Goal: Task Accomplishment & Management: Use online tool/utility

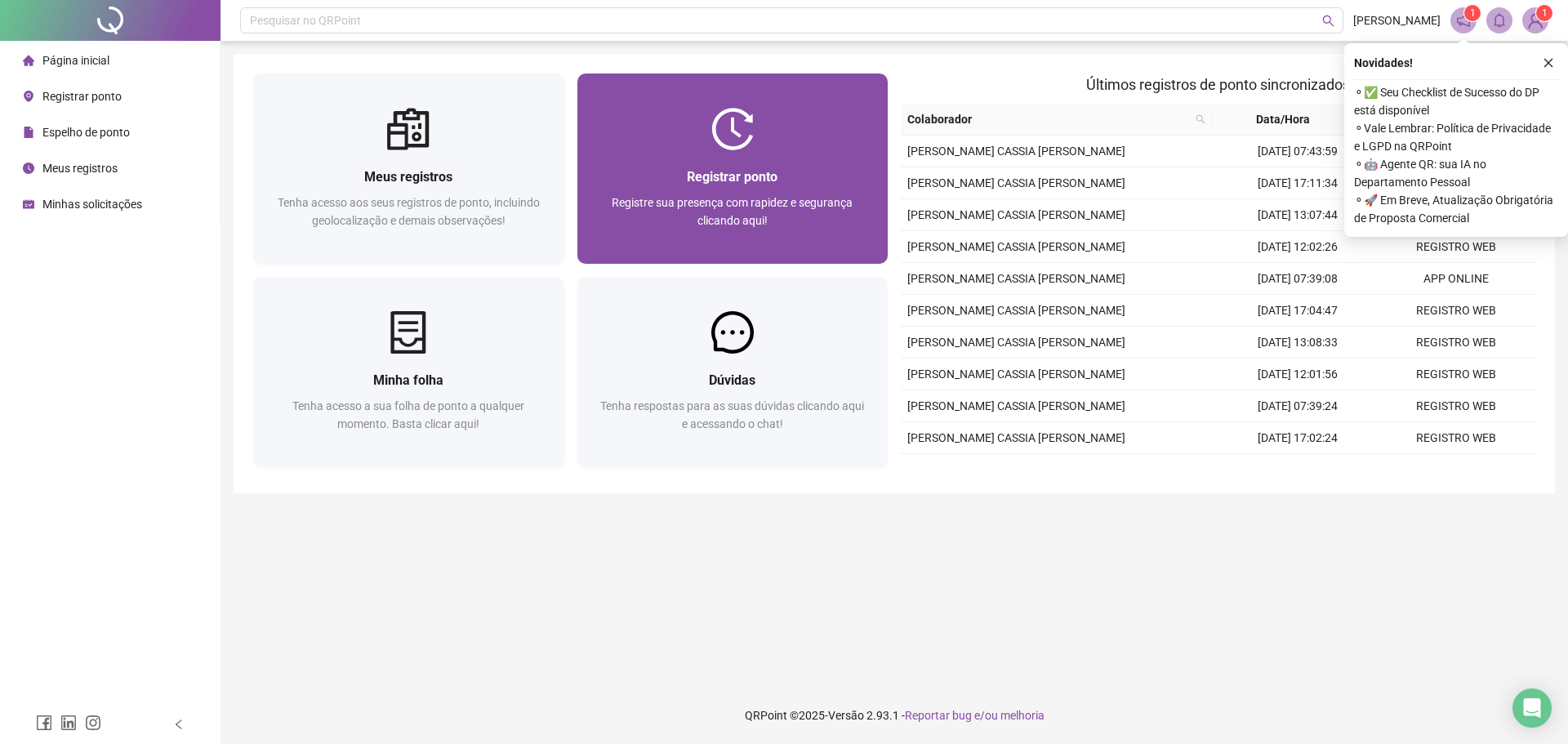
click at [780, 171] on div "Registrar ponto" at bounding box center [733, 177] width 272 height 20
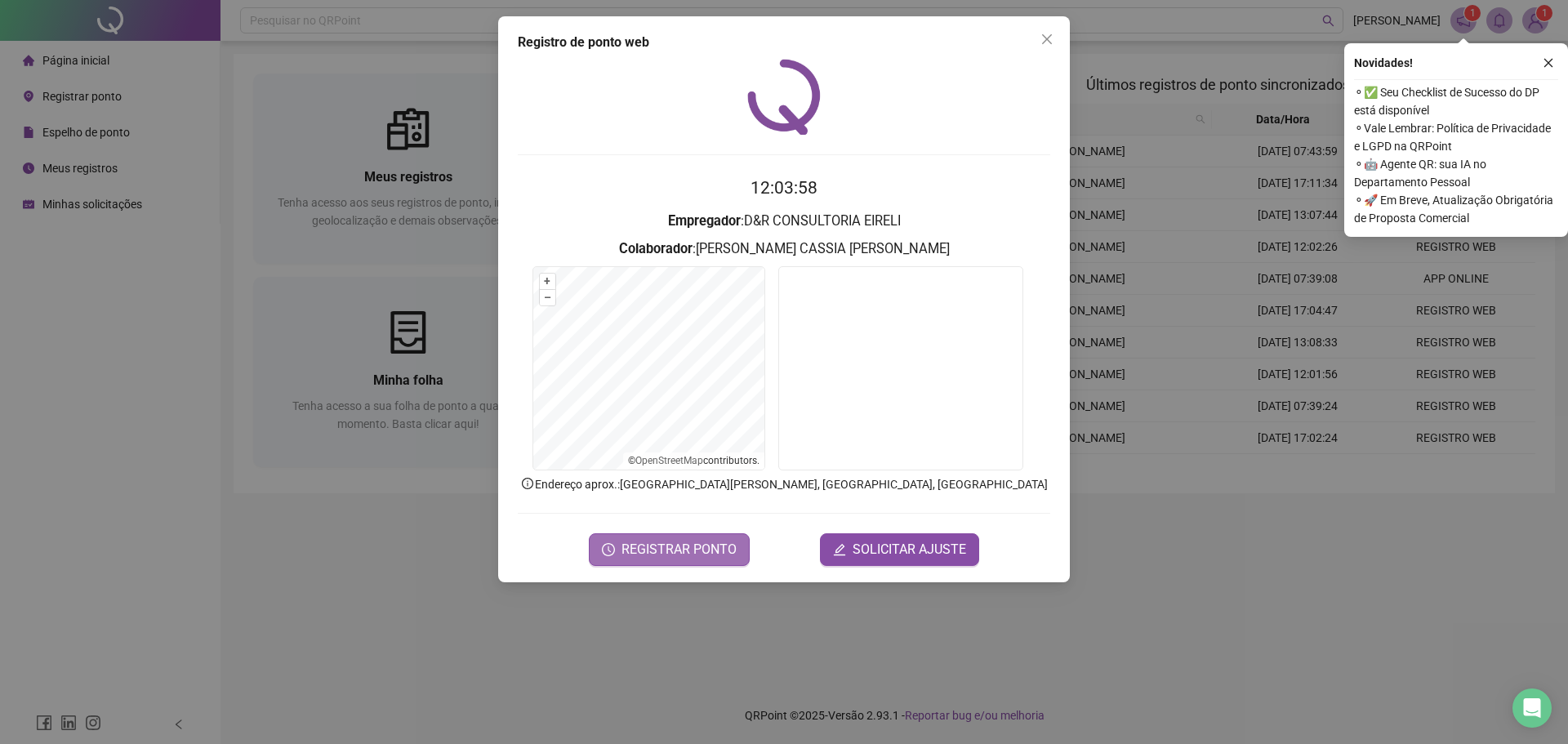
click at [687, 544] on span "REGISTRAR PONTO" at bounding box center [679, 549] width 116 height 19
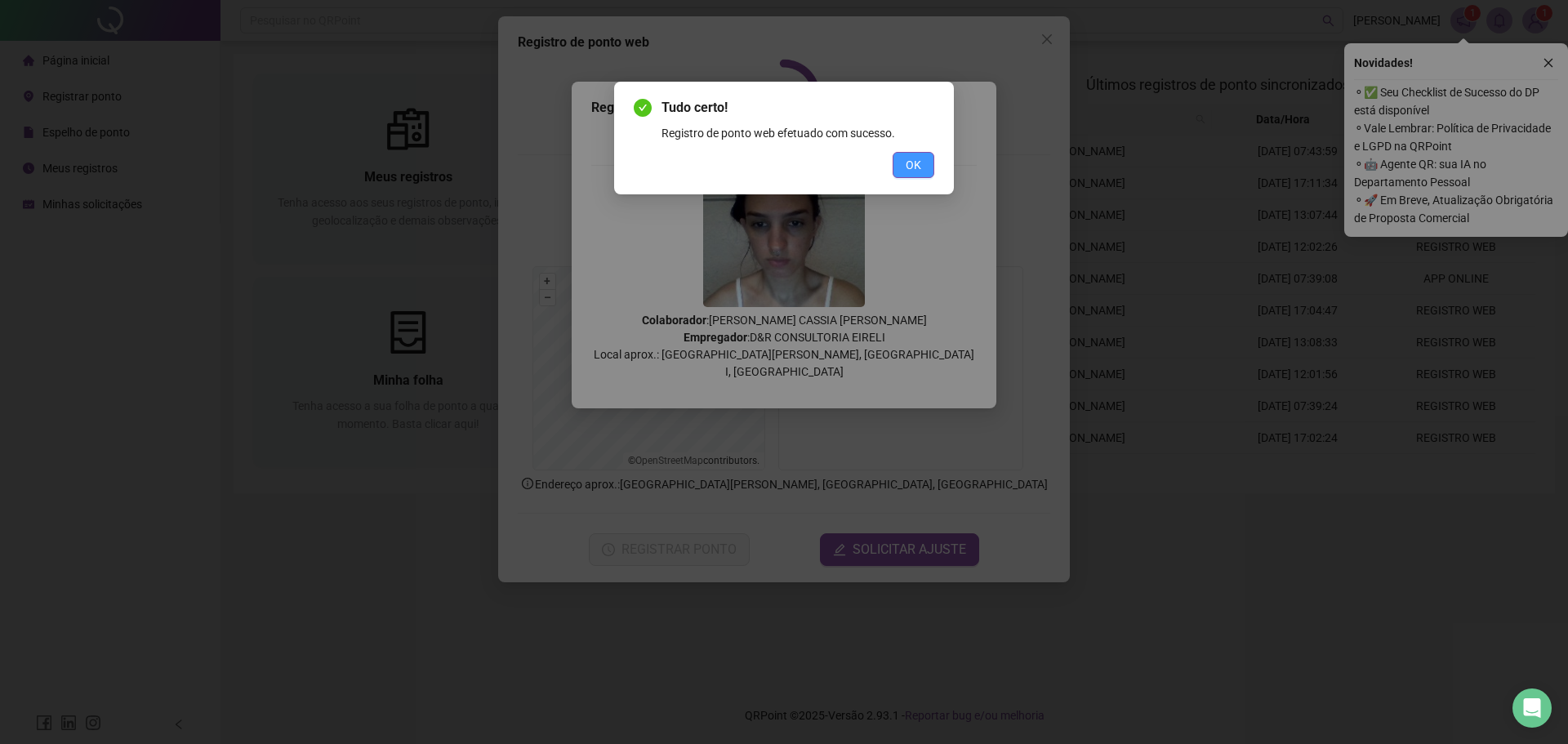
click at [921, 161] on button "OK" at bounding box center [913, 164] width 41 height 26
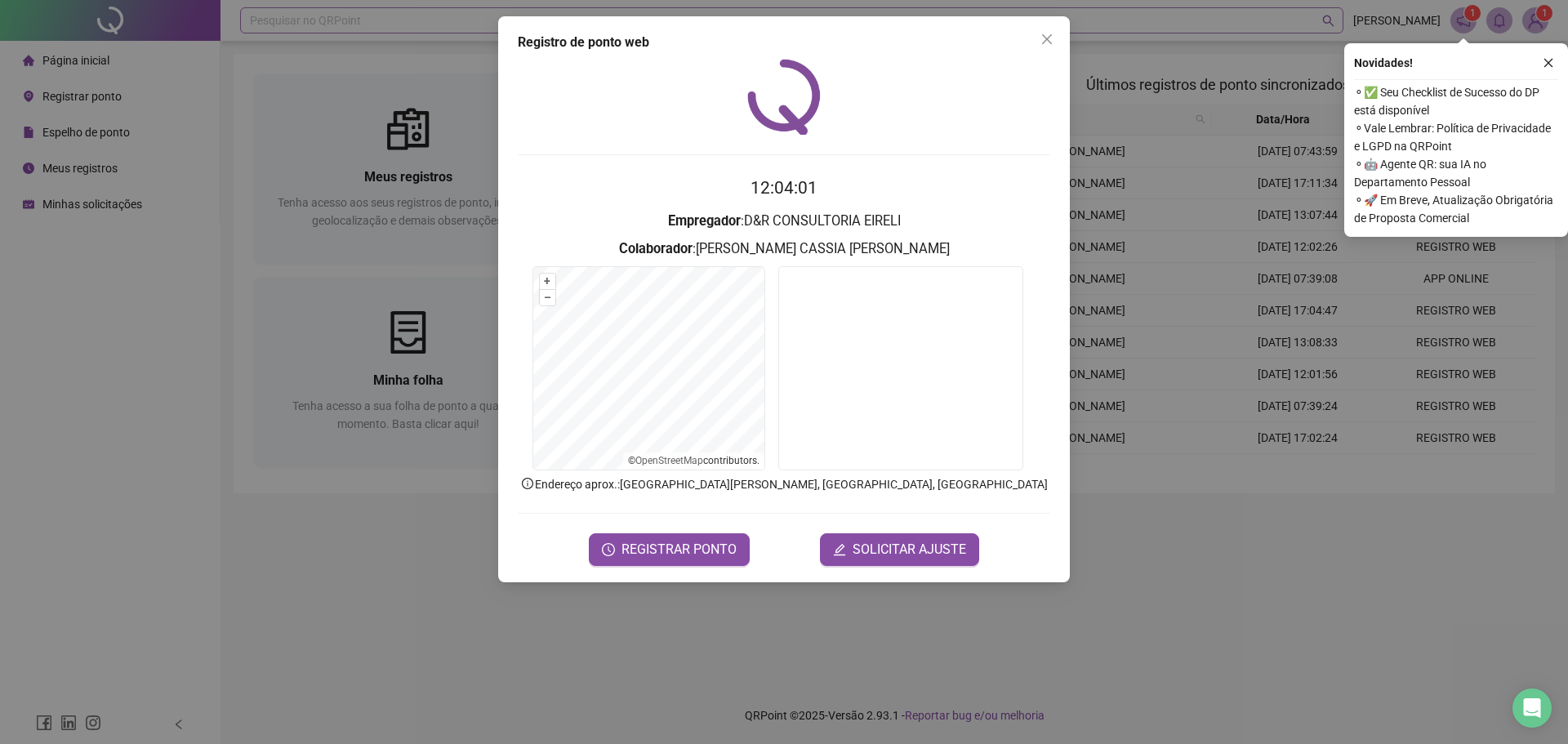
drag, startPoint x: 1037, startPoint y: 35, endPoint x: 1222, endPoint y: 9, distance: 186.8
click at [1036, 35] on span "Close" at bounding box center [1047, 39] width 26 height 13
